Goal: Task Accomplishment & Management: Use online tool/utility

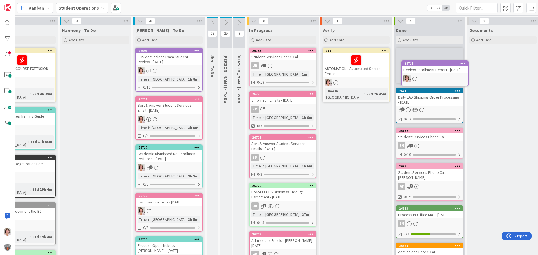
scroll to position [0, 46]
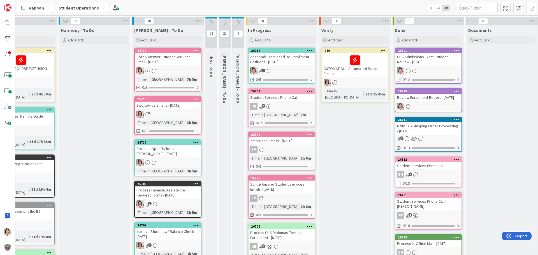
click at [278, 66] on link "26717 Academic Dismissed Re-Enrollment Petitions - [DATE] 2 0/5" at bounding box center [281, 66] width 67 height 36
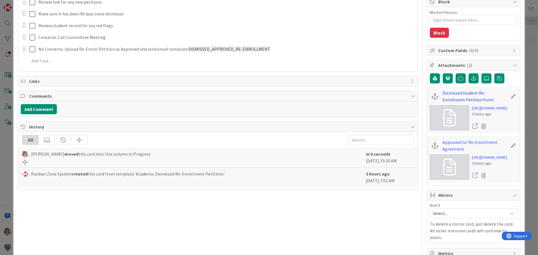
click at [451, 94] on link "Dismissed Student Re-Enrollment Petition Form" at bounding box center [475, 96] width 65 height 13
click at [448, 153] on link "Approved for Re-Enrollment Agreement" at bounding box center [475, 145] width 65 height 13
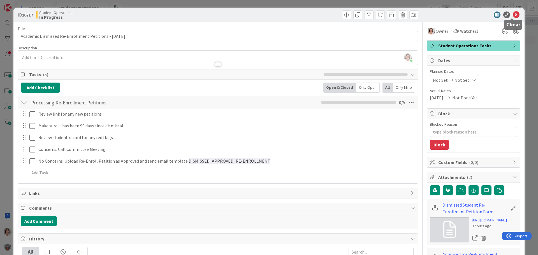
click at [513, 15] on icon at bounding box center [516, 14] width 7 height 7
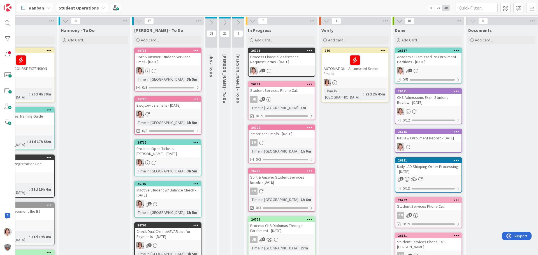
click at [285, 62] on div "Process Financial Assistance Request Forms - [DATE]" at bounding box center [282, 59] width 66 height 12
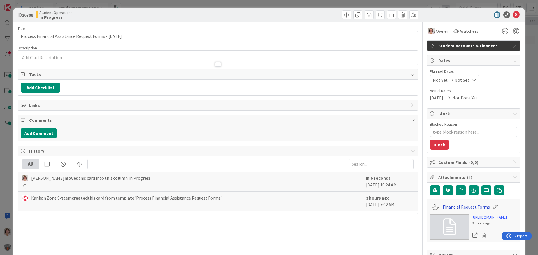
click at [465, 208] on link "Financial Request Forms" at bounding box center [466, 207] width 47 height 7
click at [513, 15] on icon at bounding box center [516, 14] width 7 height 7
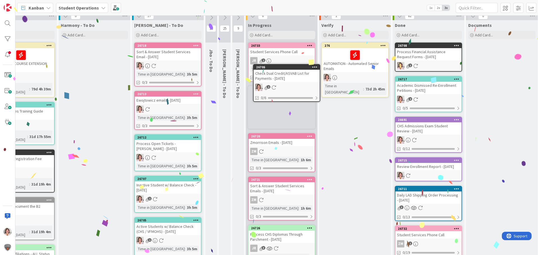
scroll to position [0, 46]
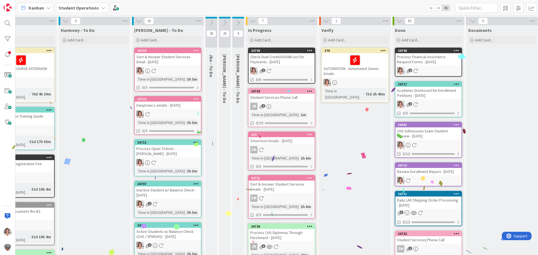
click at [291, 63] on div "Check Dual Credit/ASVAB List for Payments - [DATE]" at bounding box center [282, 59] width 66 height 12
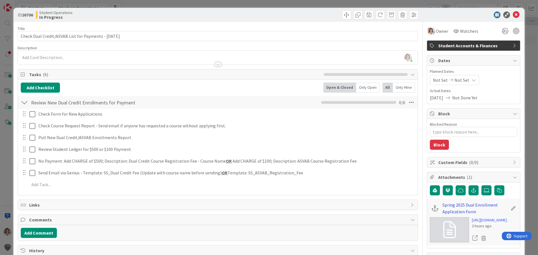
click at [467, 206] on link "Spring 2025 Dual Enrollment Application Form" at bounding box center [475, 208] width 65 height 13
type textarea "x"
click at [513, 14] on icon at bounding box center [516, 14] width 7 height 7
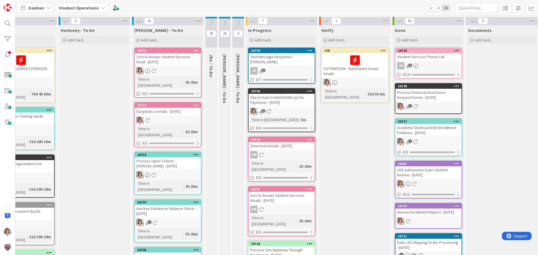
click at [65, 22] on icon at bounding box center [66, 21] width 6 height 6
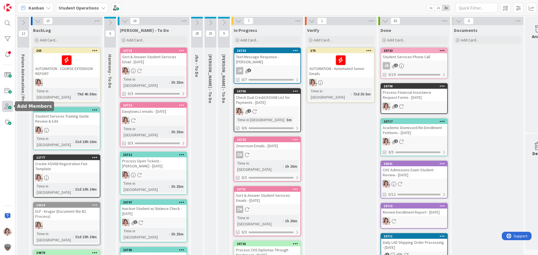
click at [6, 106] on span at bounding box center [7, 106] width 11 height 11
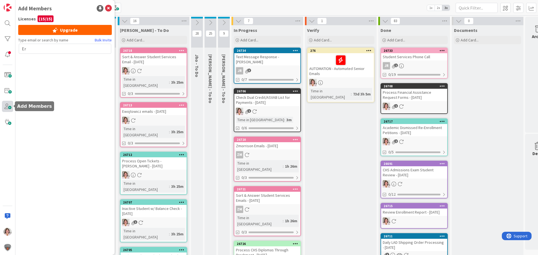
type input "E"
click at [109, 8] on icon at bounding box center [108, 8] width 7 height 7
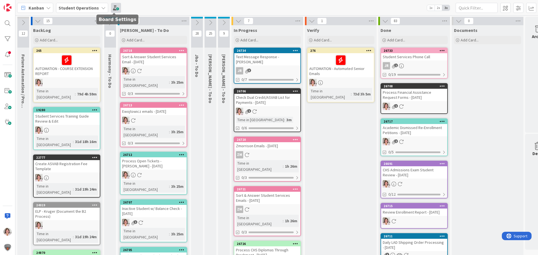
click at [116, 9] on span at bounding box center [116, 8] width 10 height 10
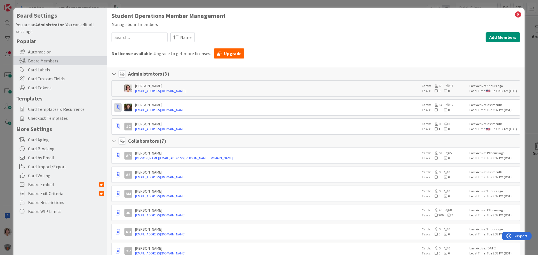
click at [116, 107] on icon "button" at bounding box center [118, 108] width 4 height 6
click at [133, 149] on p "Remove from Board" at bounding box center [145, 148] width 38 height 4
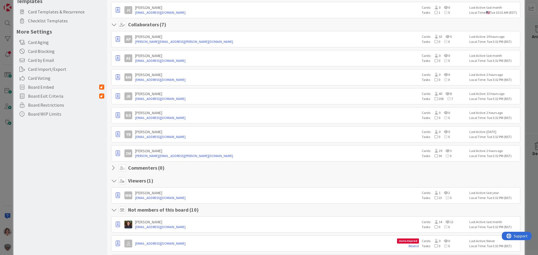
scroll to position [112, 0]
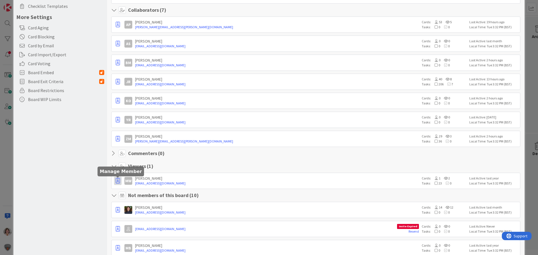
click at [119, 181] on icon "button" at bounding box center [118, 181] width 4 height 6
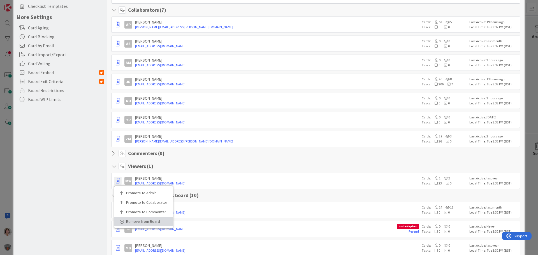
click at [133, 222] on p "Remove from Board" at bounding box center [145, 222] width 39 height 4
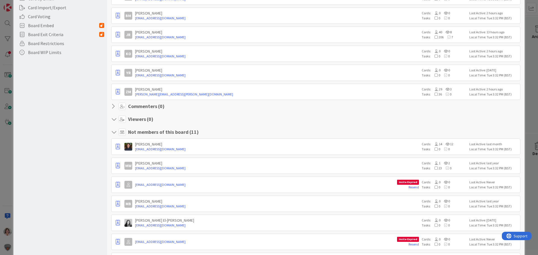
scroll to position [168, 0]
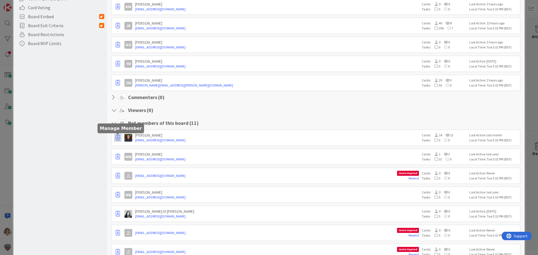
click at [119, 138] on icon "button" at bounding box center [118, 138] width 4 height 6
click at [81, 148] on div "Board Settings You are an Administrator . You can edit all settings. Popular Au…" at bounding box center [60, 91] width 94 height 503
click at [118, 176] on icon "button" at bounding box center [118, 176] width 4 height 6
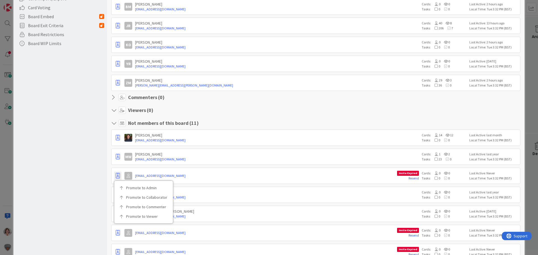
click at [82, 179] on div "Board Settings You are an Administrator . You can edit all settings. Popular Au…" at bounding box center [60, 91] width 94 height 503
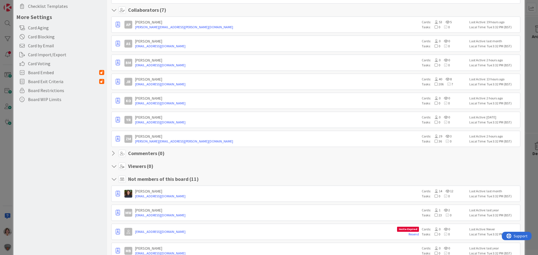
scroll to position [0, 0]
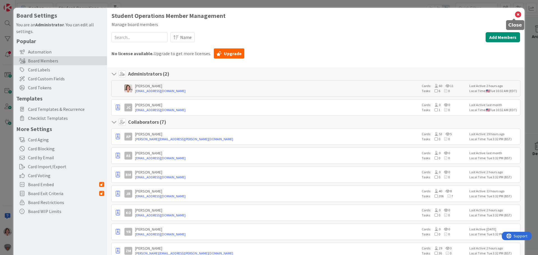
click at [516, 14] on icon at bounding box center [518, 15] width 7 height 8
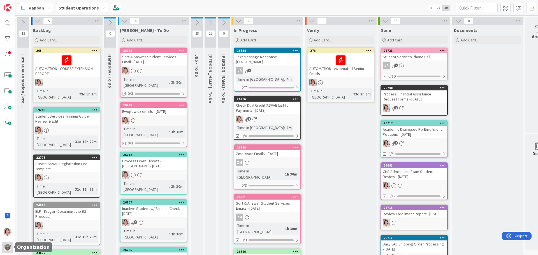
click at [8, 247] on img at bounding box center [8, 248] width 8 height 8
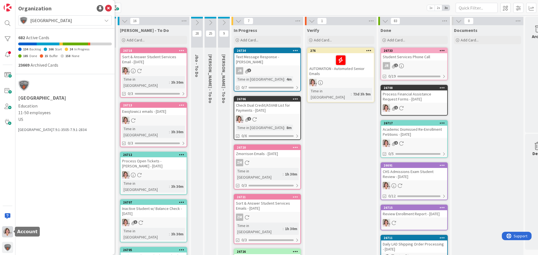
click at [8, 231] on img at bounding box center [8, 232] width 8 height 8
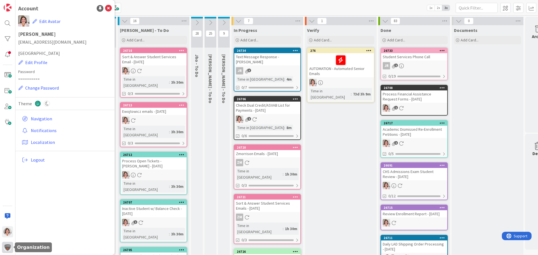
click at [9, 250] on img at bounding box center [8, 248] width 8 height 8
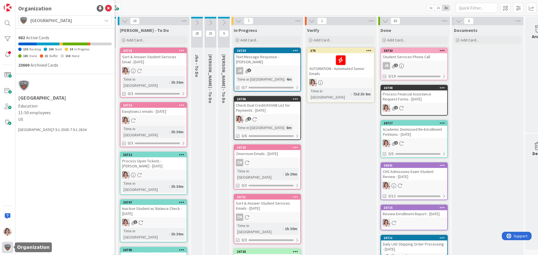
click at [9, 249] on img at bounding box center [8, 248] width 8 height 8
click at [6, 249] on img at bounding box center [8, 248] width 8 height 8
click at [40, 90] on div at bounding box center [65, 85] width 94 height 11
click at [107, 19] on icon at bounding box center [106, 20] width 4 height 4
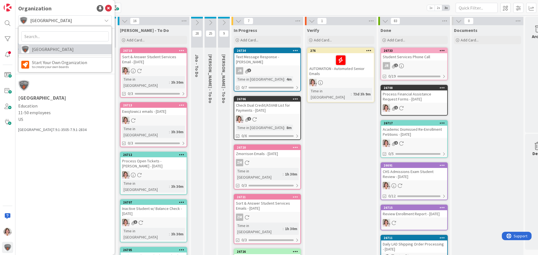
click at [80, 47] on span "[GEOGRAPHIC_DATA]" at bounding box center [70, 49] width 77 height 8
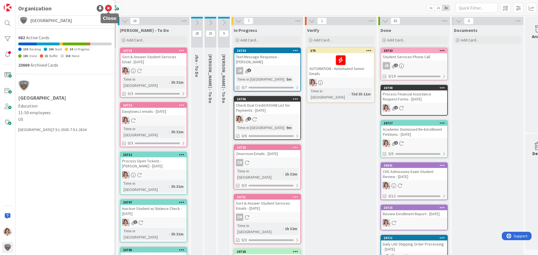
click at [108, 7] on icon at bounding box center [108, 8] width 7 height 7
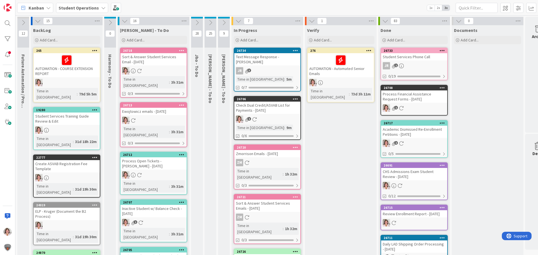
click at [98, 10] on div "Student Operations" at bounding box center [82, 8] width 52 height 10
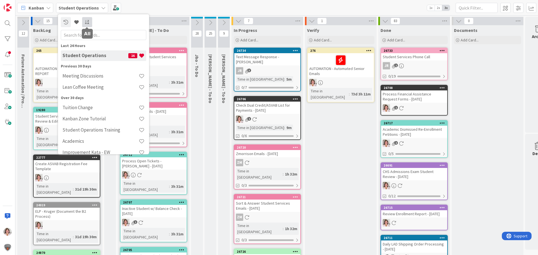
click at [86, 21] on icon at bounding box center [87, 22] width 5 height 4
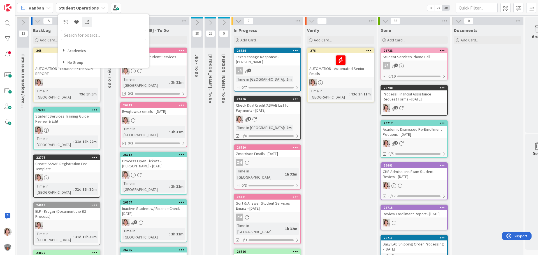
click at [71, 3] on div "Student Operations" at bounding box center [82, 8] width 52 height 10
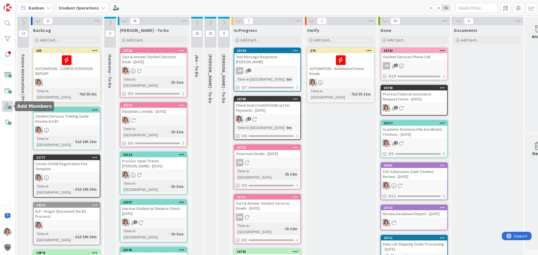
click at [6, 105] on span at bounding box center [7, 106] width 11 height 11
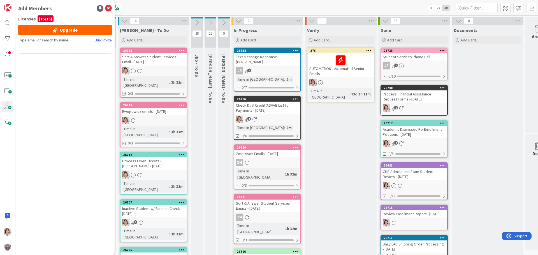
click at [50, 20] on div "( 15 / 15 )" at bounding box center [46, 18] width 16 height 7
click at [514, 237] on span "Support" at bounding box center [520, 235] width 14 height 7
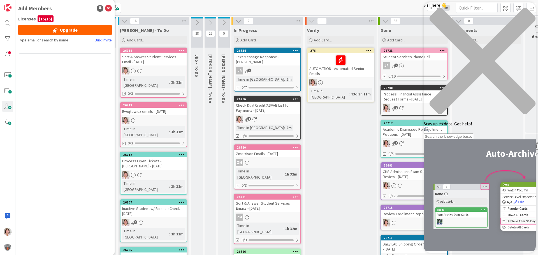
click at [453, 127] on div "Resource Center Header" at bounding box center [480, 133] width 112 height 13
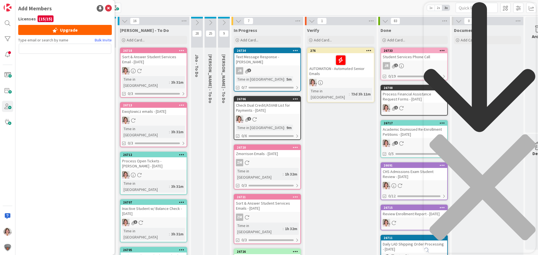
click at [454, 34] on div "Resource Center Header" at bounding box center [480, 131] width 112 height 258
type input "how do i clean up licesnses"
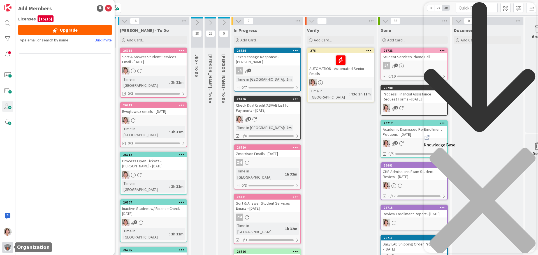
click at [9, 248] on img at bounding box center [8, 248] width 8 height 8
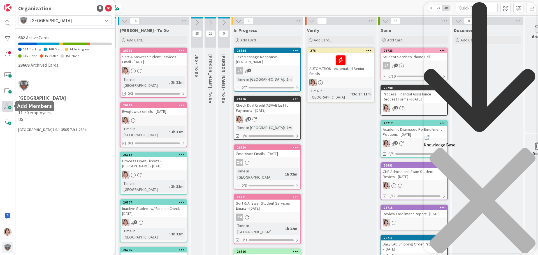
click at [9, 108] on span at bounding box center [7, 106] width 11 height 11
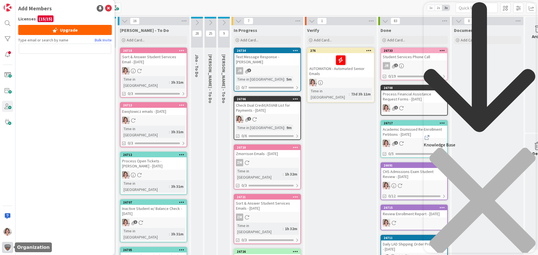
click at [8, 247] on img at bounding box center [8, 248] width 8 height 8
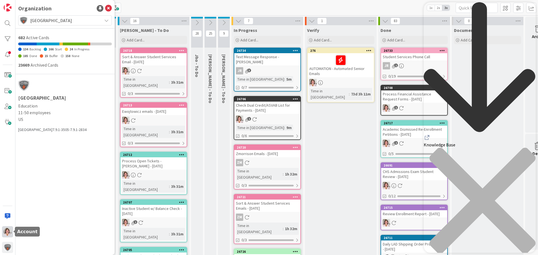
click at [8, 232] on img at bounding box center [8, 232] width 8 height 8
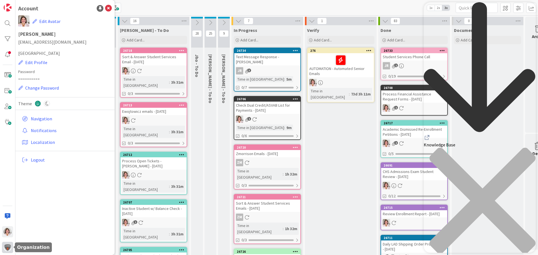
click at [7, 251] on img at bounding box center [8, 248] width 8 height 8
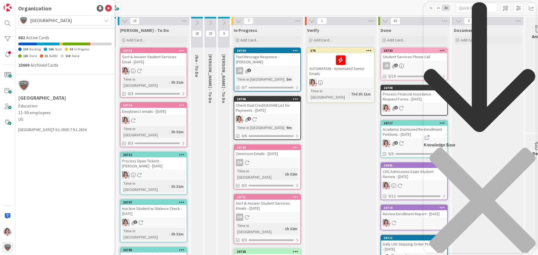
click at [30, 98] on h1 "[GEOGRAPHIC_DATA]" at bounding box center [65, 98] width 94 height 6
click at [27, 120] on span "US" at bounding box center [65, 119] width 94 height 7
click at [25, 133] on div "Organization Citizens High School 682 Active Cards 134 Backlog 166 Start 24 In …" at bounding box center [64, 127] width 99 height 255
click at [6, 54] on div at bounding box center [7, 54] width 11 height 11
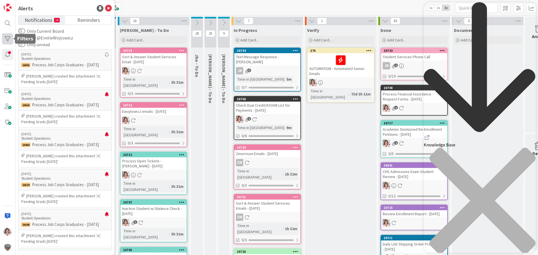
click at [9, 39] on div at bounding box center [7, 38] width 11 height 11
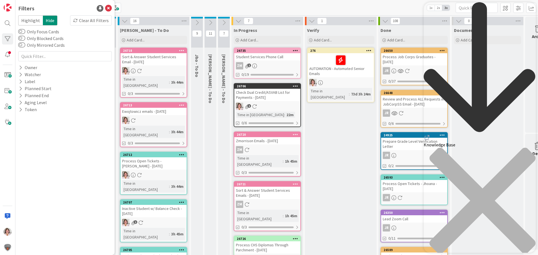
click at [527, 148] on icon "close resource center" at bounding box center [480, 204] width 112 height 112
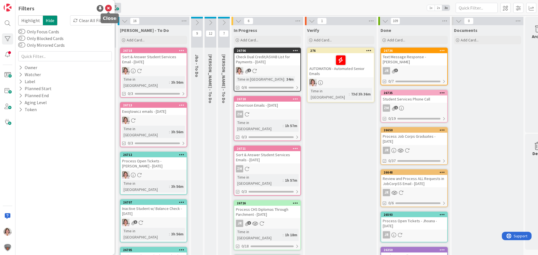
click at [109, 9] on icon at bounding box center [108, 8] width 7 height 7
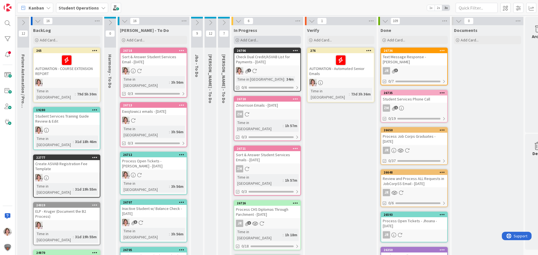
click at [268, 40] on div "Add Card..." at bounding box center [267, 40] width 67 height 8
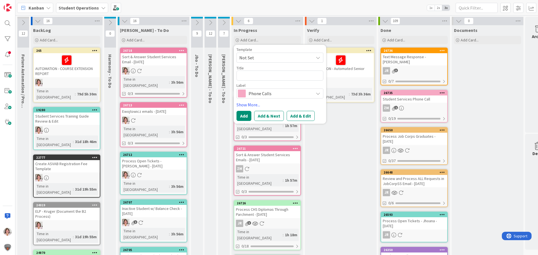
type textarea "x"
type textarea "A"
type textarea "x"
type textarea "Ad"
type textarea "x"
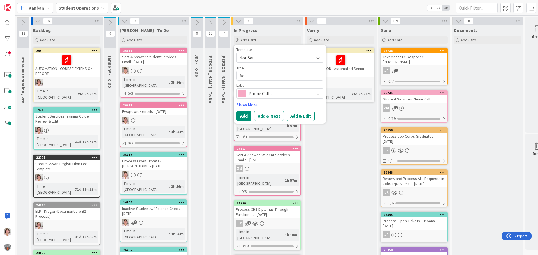
type textarea "Adm"
type textarea "x"
type textarea "Admi"
type textarea "x"
type textarea "Admis"
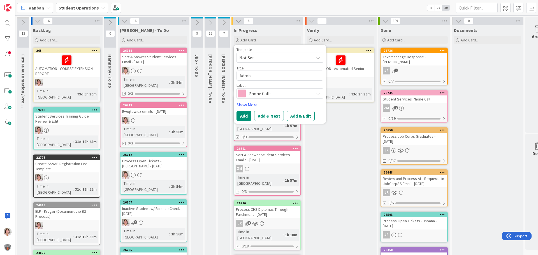
type textarea "x"
type textarea "Admiss"
type textarea "x"
type textarea "Admissi"
type textarea "x"
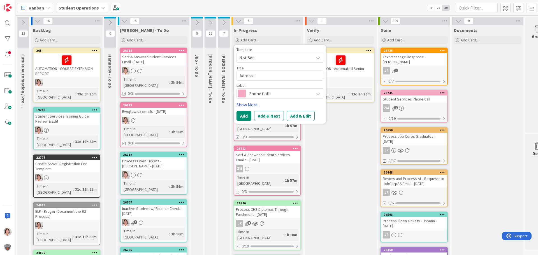
type textarea "Admissio"
type textarea "x"
type textarea "Admission"
type textarea "x"
type textarea "Admissions"
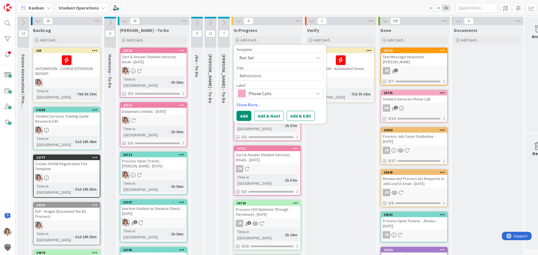
type textarea "x"
type textarea "Admissions"
type textarea "x"
type textarea "Admissions C"
type textarea "x"
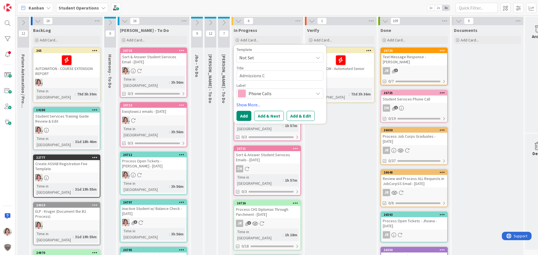
type textarea "Admissions Ch"
type textarea "x"
type textarea "Admissions Che"
type textarea "x"
type textarea "Admissions Chec"
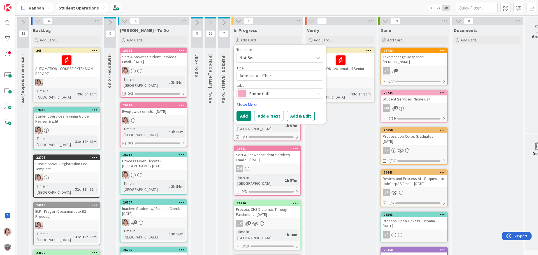
type textarea "x"
type textarea "Admissions Check"
type textarea "x"
type textarea "Admissions Check-"
type textarea "x"
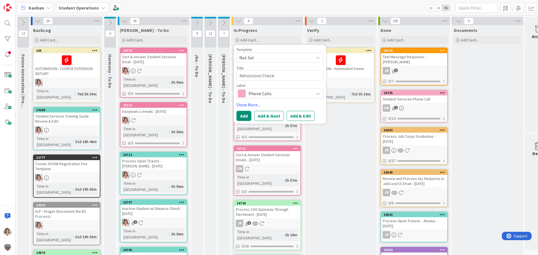
type textarea "Admissions Check-I"
type textarea "x"
type textarea "Admissions Check-In"
click at [244, 117] on button "Add" at bounding box center [244, 116] width 15 height 10
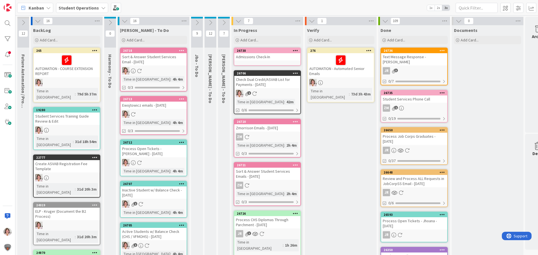
click at [295, 52] on icon at bounding box center [295, 51] width 5 height 4
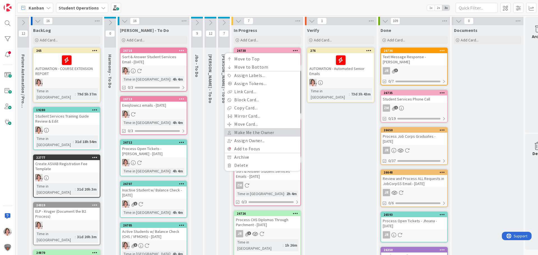
click at [265, 133] on link "Make Me the Owner" at bounding box center [263, 133] width 76 height 8
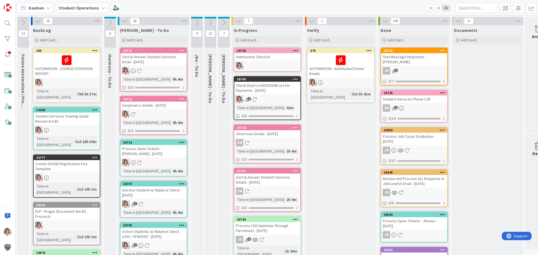
click at [266, 60] on div "Admissions Check-In" at bounding box center [267, 56] width 66 height 7
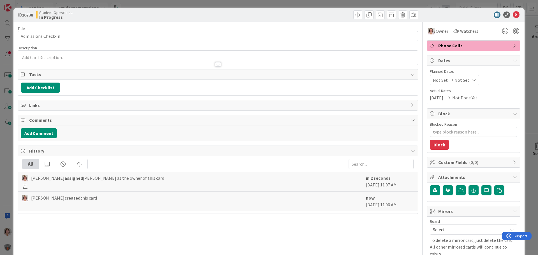
click at [462, 45] on span "Phone Calls" at bounding box center [474, 45] width 72 height 7
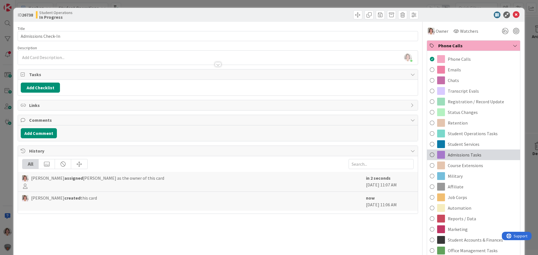
scroll to position [168, 0]
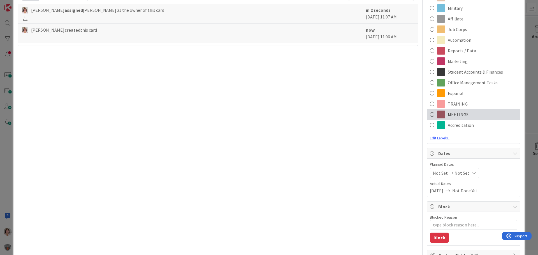
click at [449, 113] on span "MEETINGS" at bounding box center [458, 114] width 21 height 7
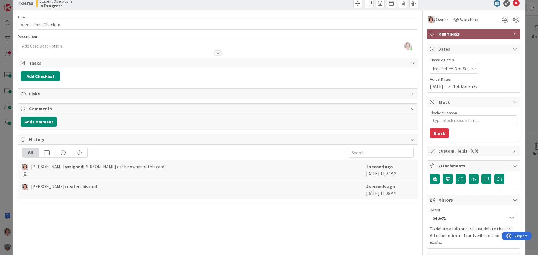
scroll to position [0, 0]
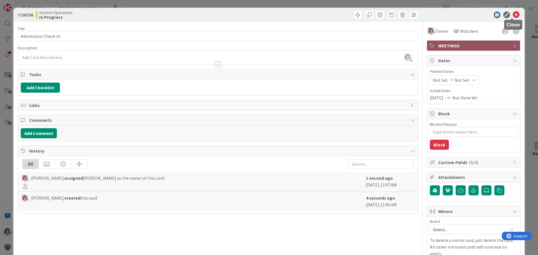
click at [514, 14] on icon at bounding box center [516, 14] width 7 height 7
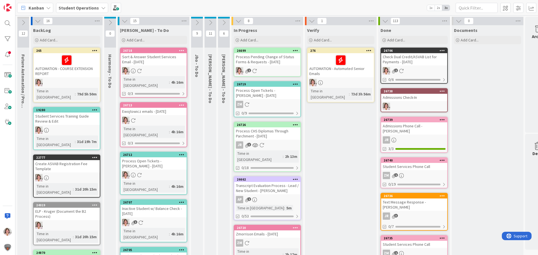
click at [264, 65] on div "Process Pending Change of Status Forms & Requests - [DATE]" at bounding box center [267, 59] width 66 height 12
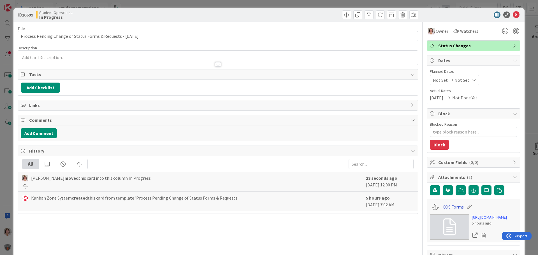
click at [449, 207] on link "COS Forms" at bounding box center [453, 207] width 21 height 7
type textarea "x"
